Goal: Find specific page/section

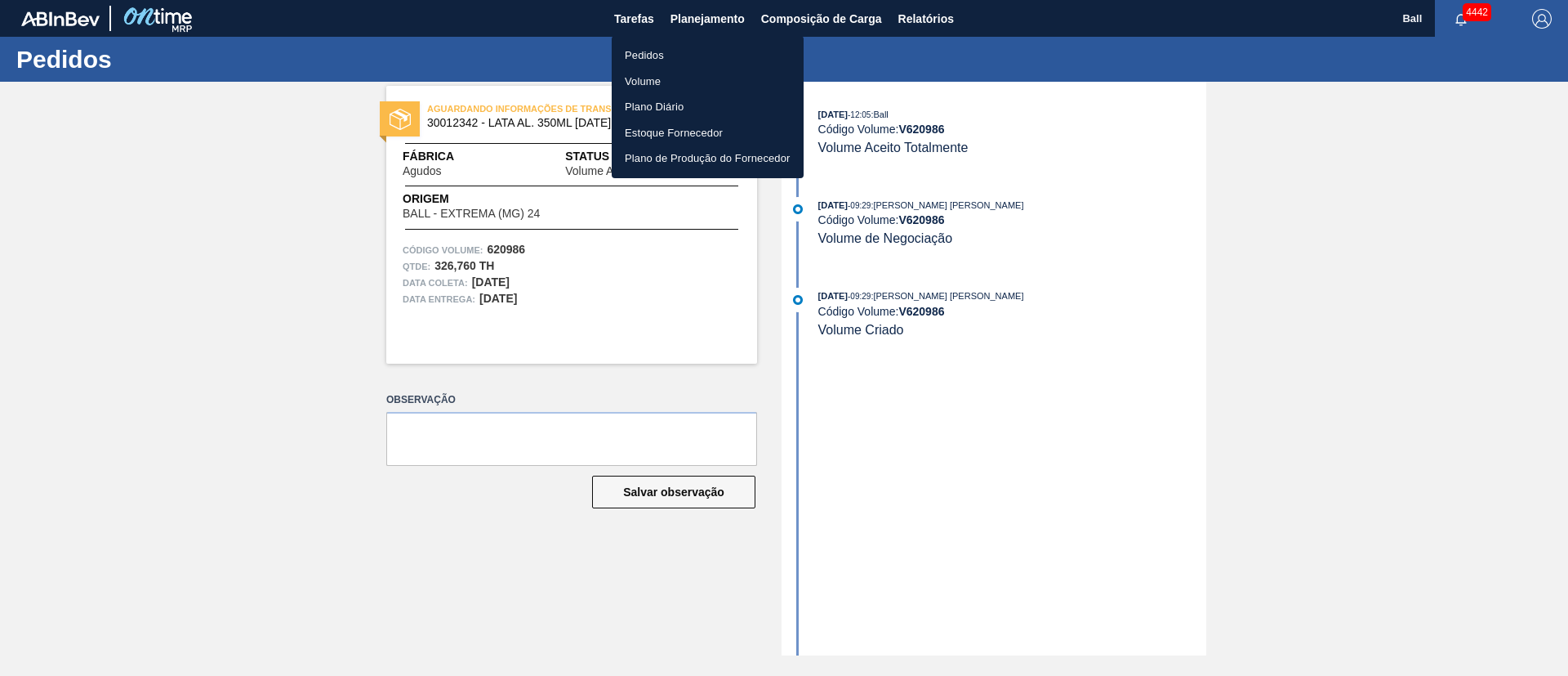
click at [656, 55] on li "Pedidos" at bounding box center [708, 55] width 192 height 26
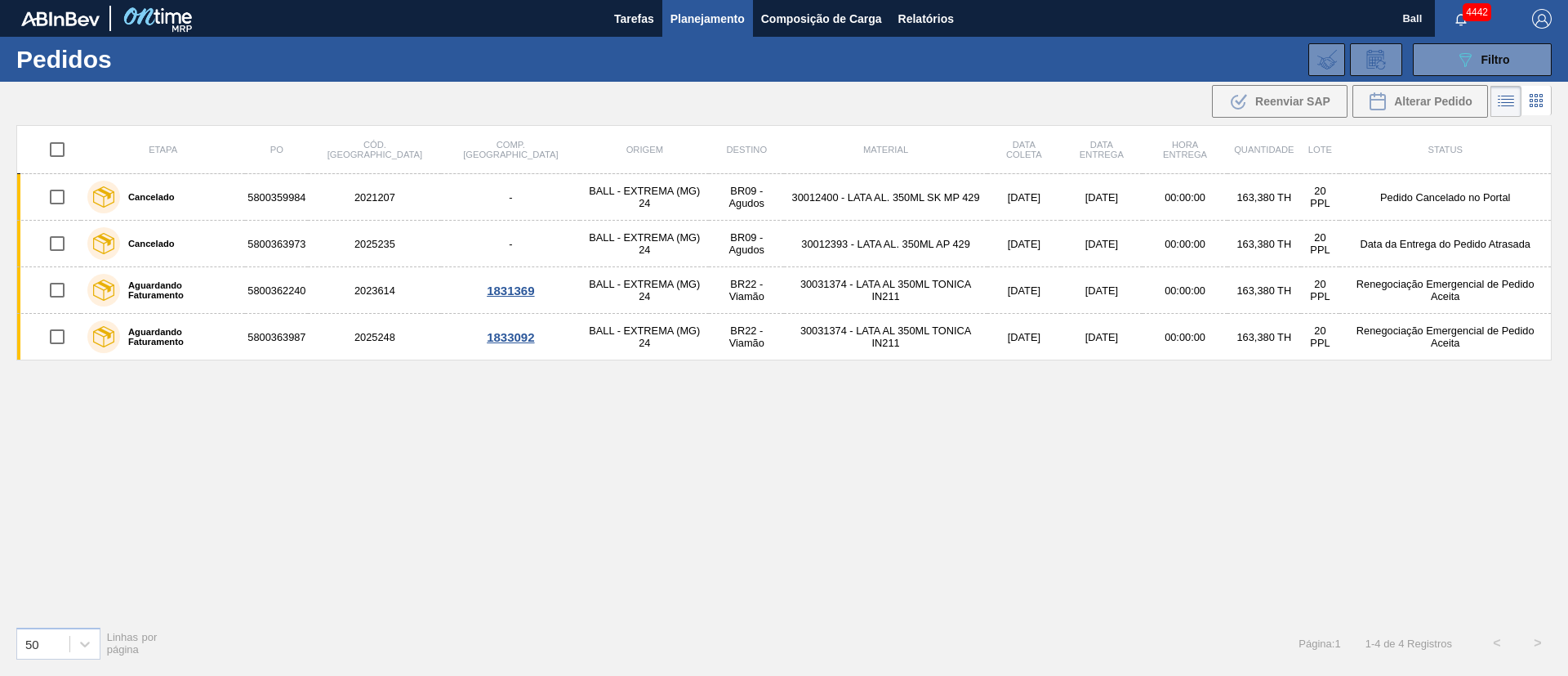
click at [718, 22] on span "Planejamento" at bounding box center [708, 19] width 75 height 20
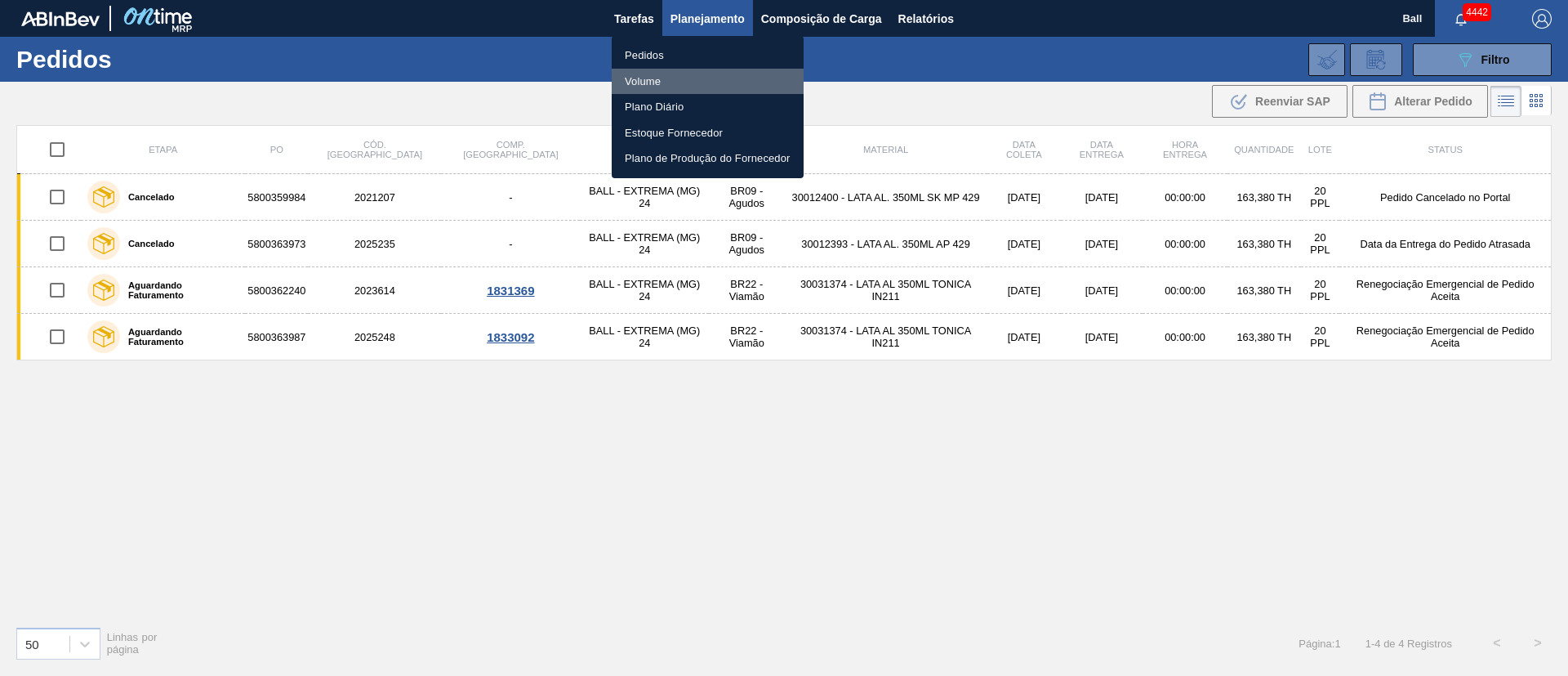
click at [655, 77] on li "Volume" at bounding box center [708, 81] width 192 height 26
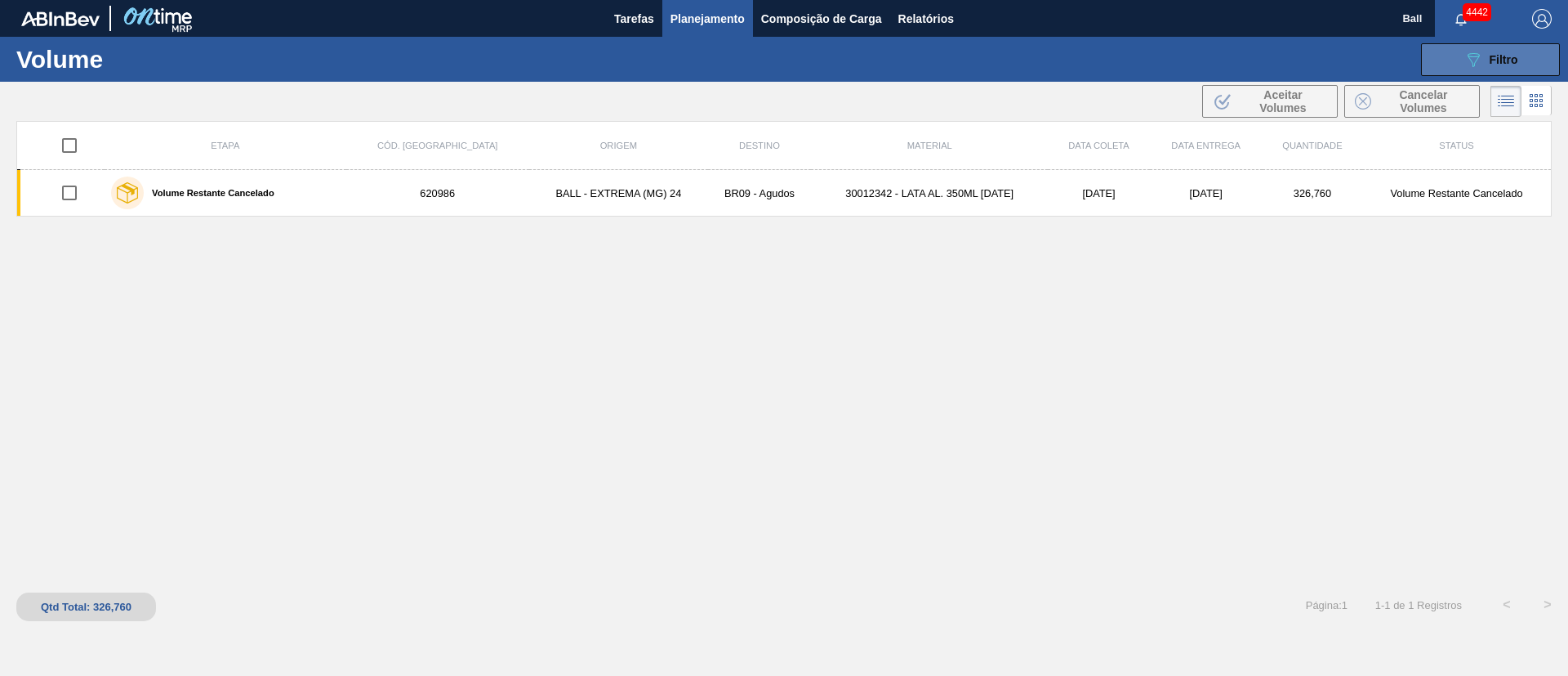
click at [1516, 66] on div "089F7B8B-B2A5-4AFE-B5C0-19BA573D28AC Filtro" at bounding box center [1491, 60] width 55 height 20
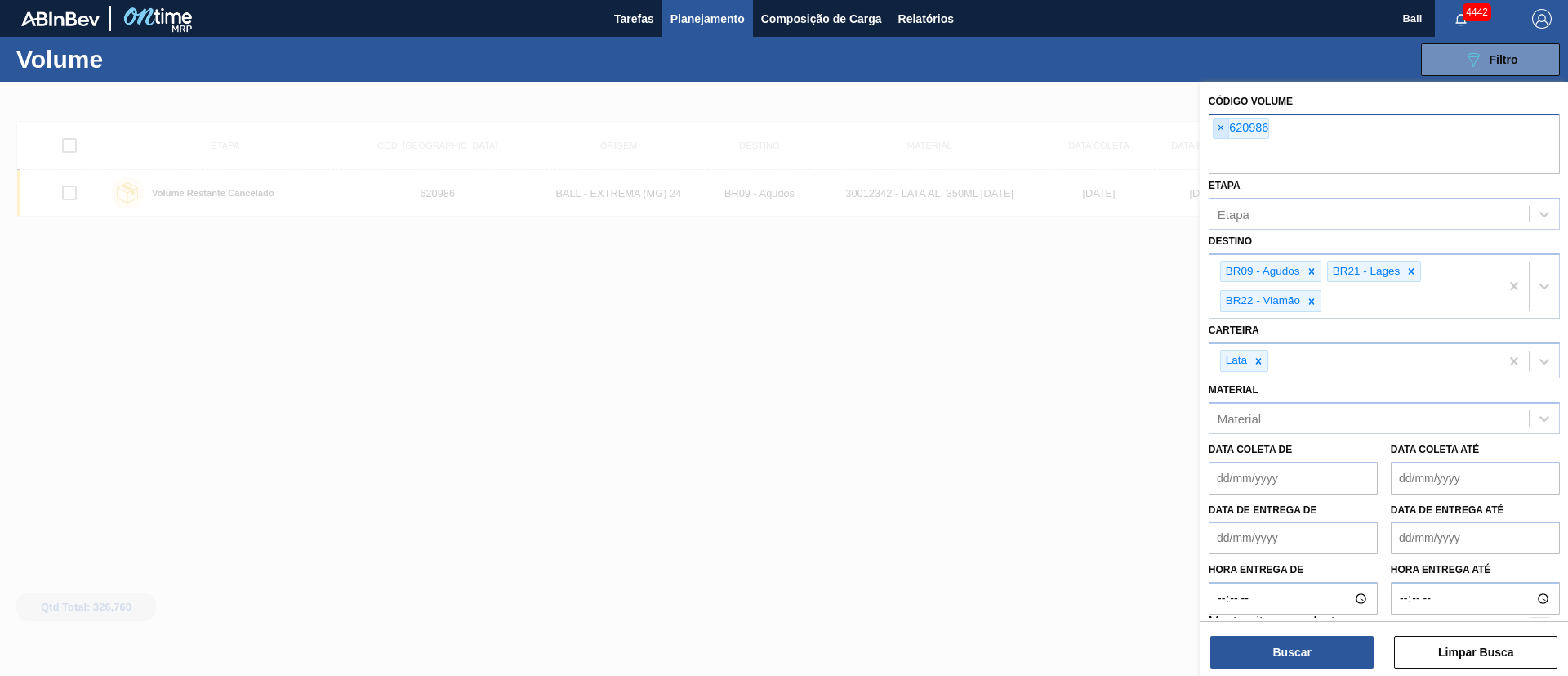
click at [1215, 130] on span "×" at bounding box center [1221, 128] width 15 height 20
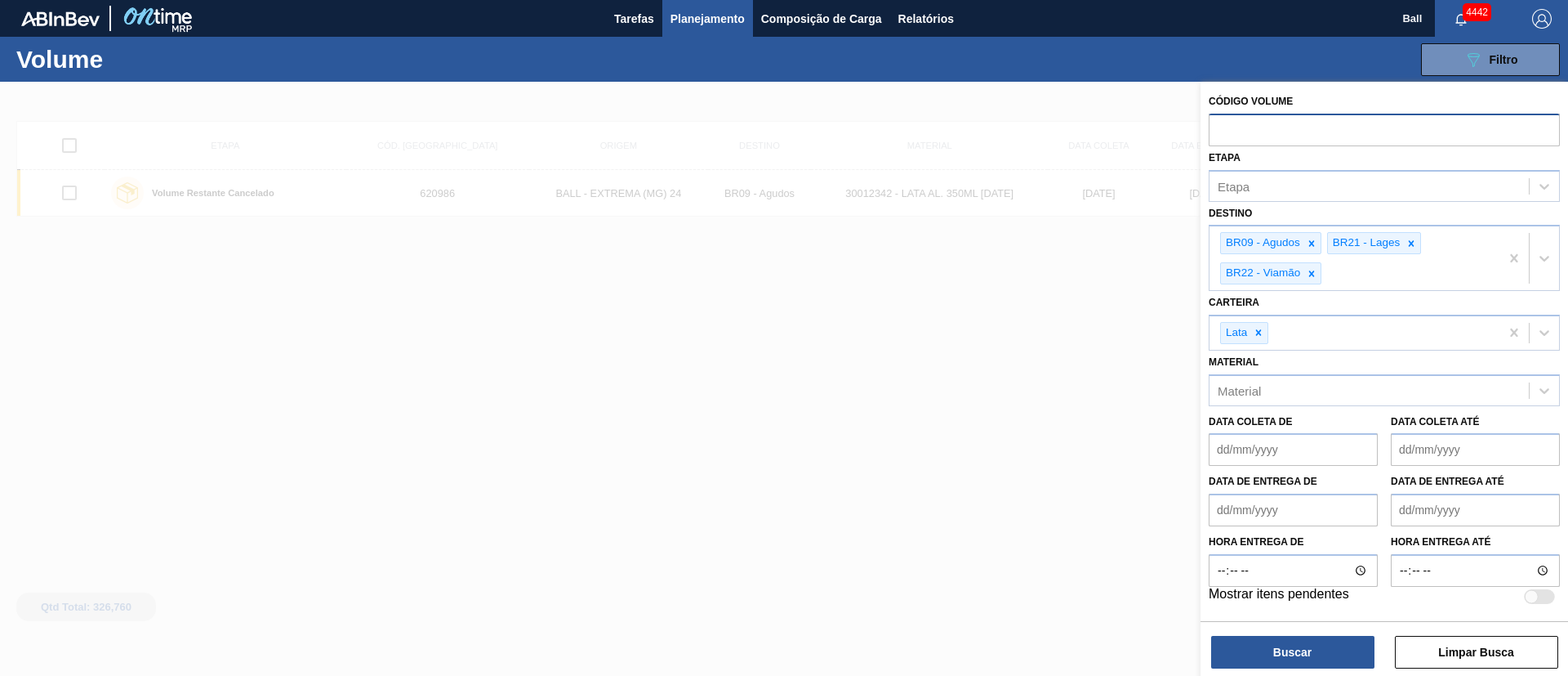
click at [1279, 130] on input "text" at bounding box center [1383, 129] width 351 height 31
paste input "text"
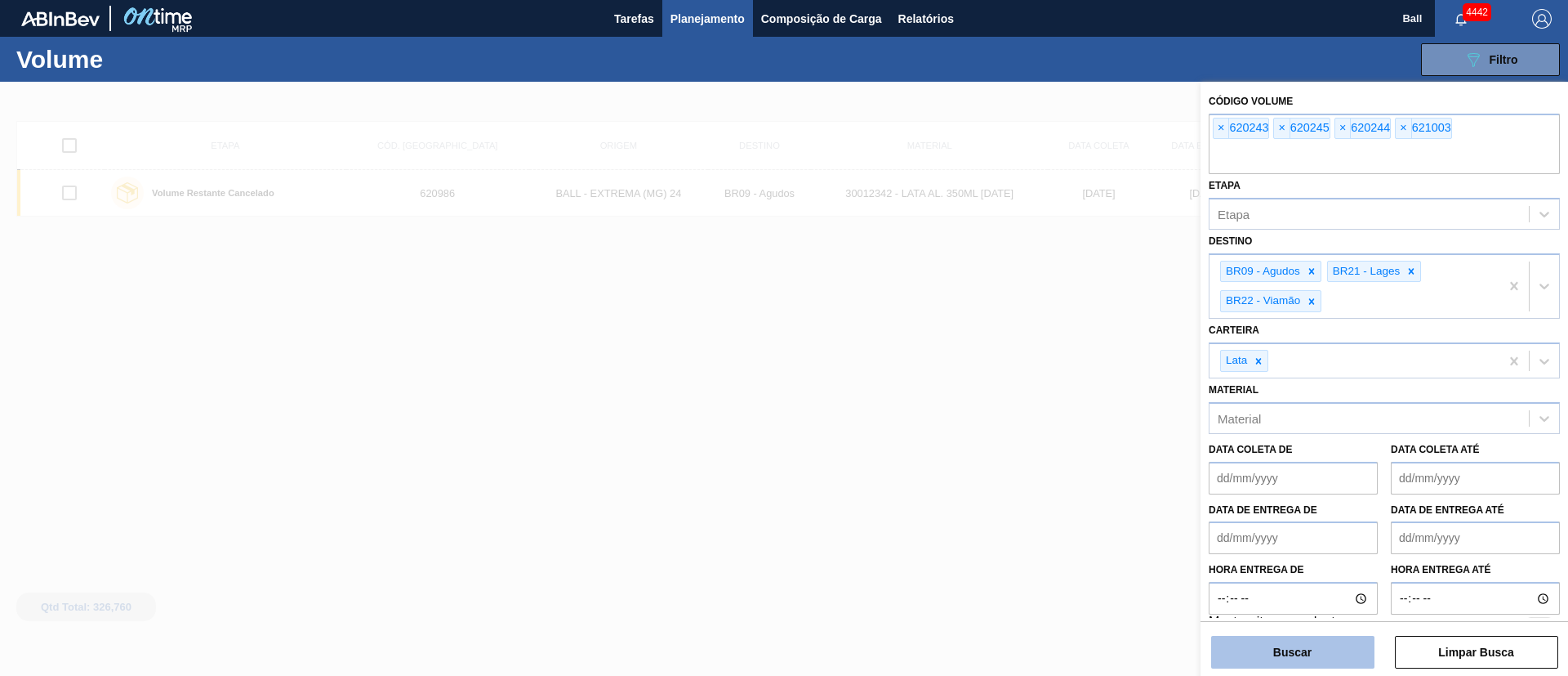
click at [1345, 641] on button "Buscar" at bounding box center [1293, 651] width 163 height 33
